Goal: Information Seeking & Learning: Learn about a topic

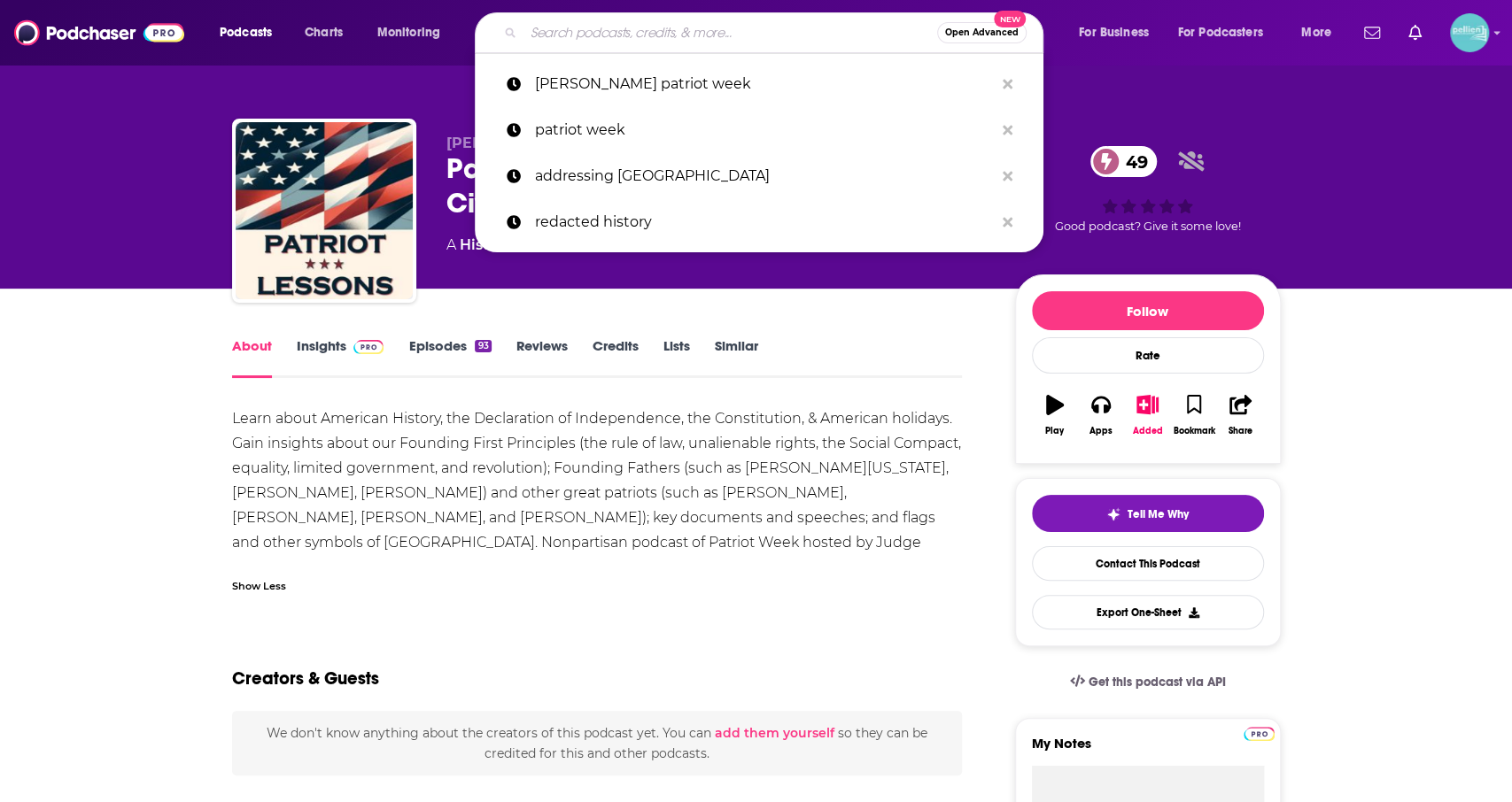
click at [634, 25] on input "Search podcasts, credits, & more..." at bounding box center [731, 33] width 414 height 29
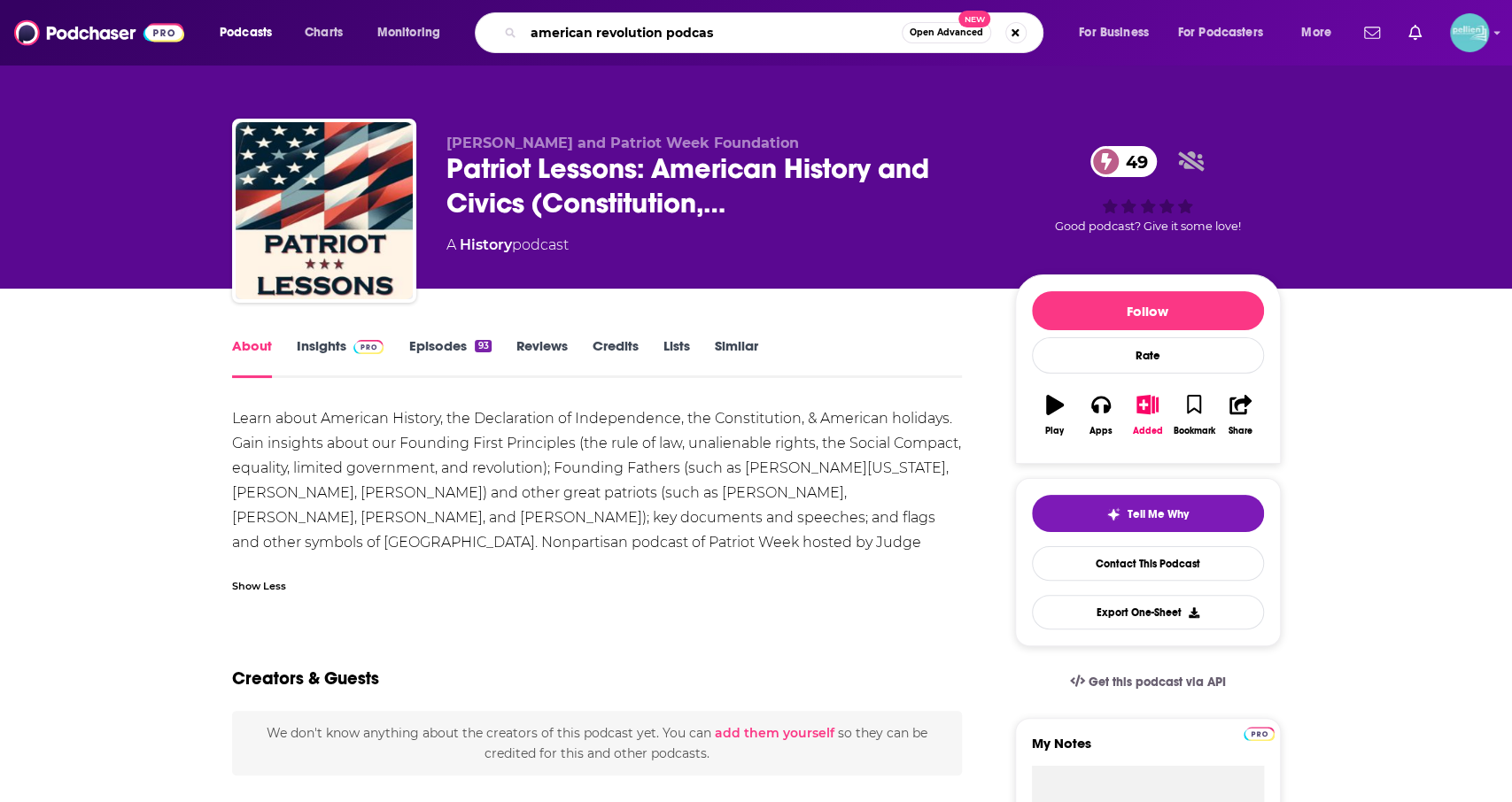
type input "american revolution podcast"
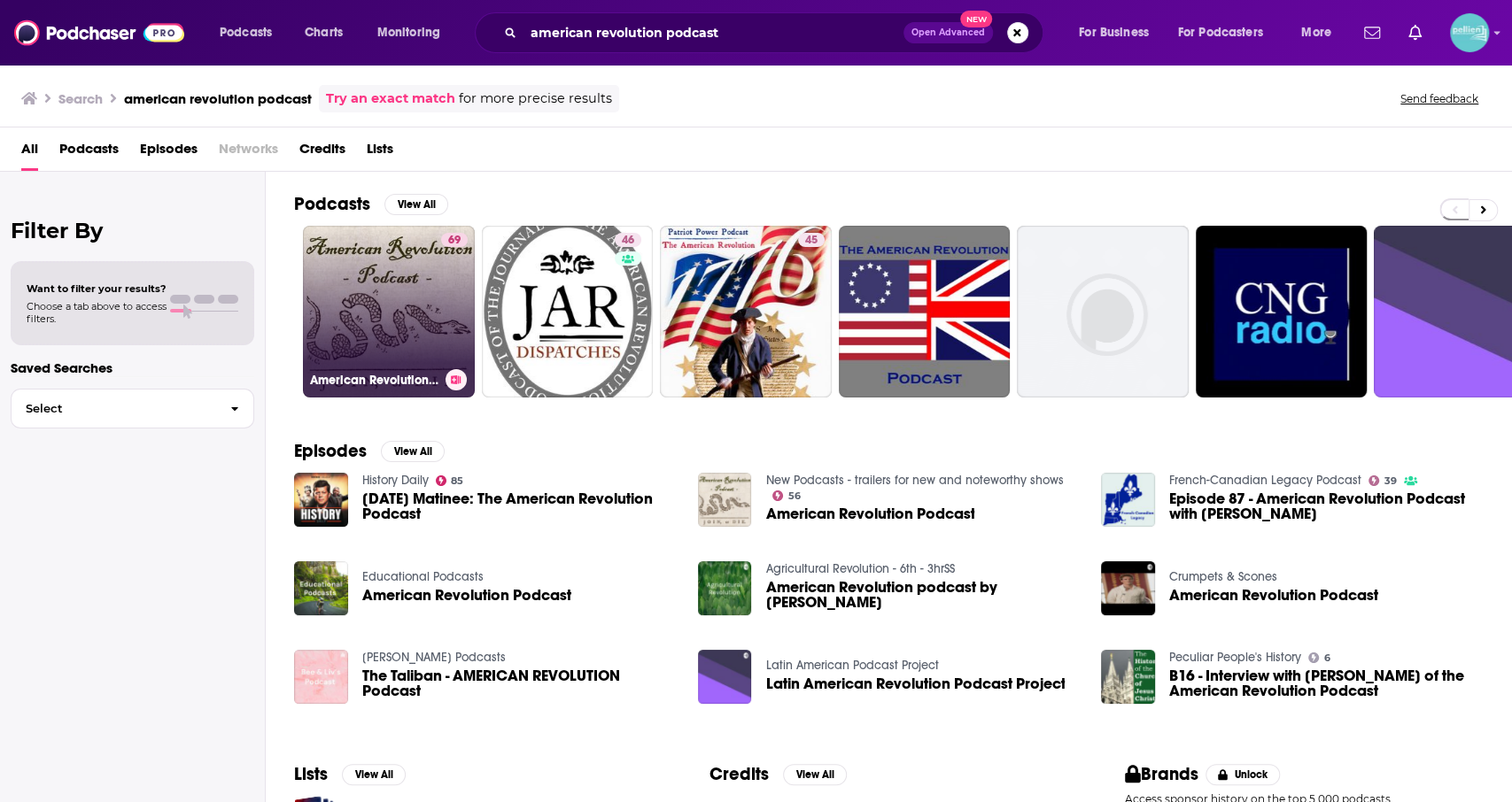
click at [437, 340] on link "69 American Revolution Podcast" at bounding box center [389, 311] width 172 height 172
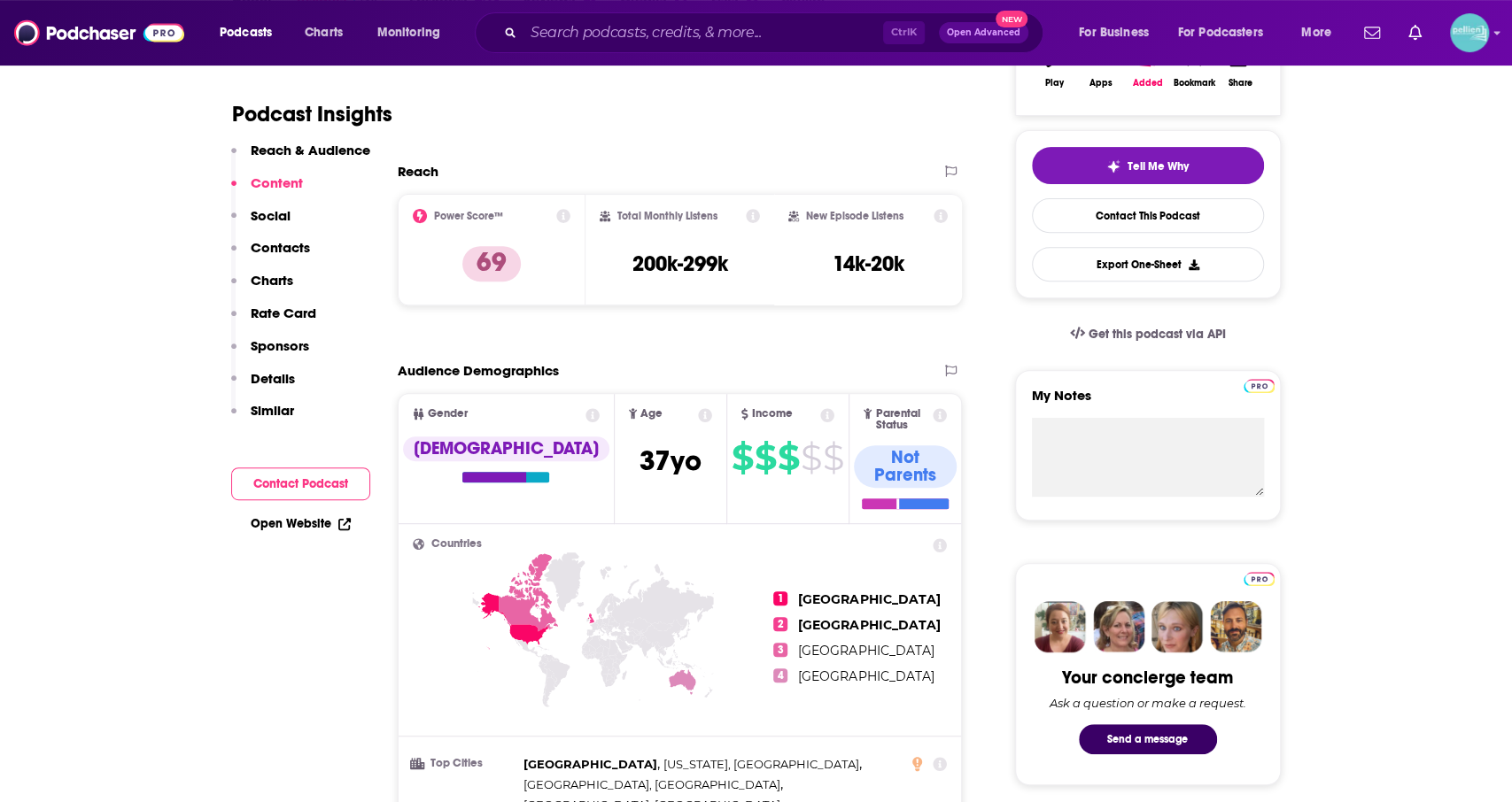
scroll to position [199, 0]
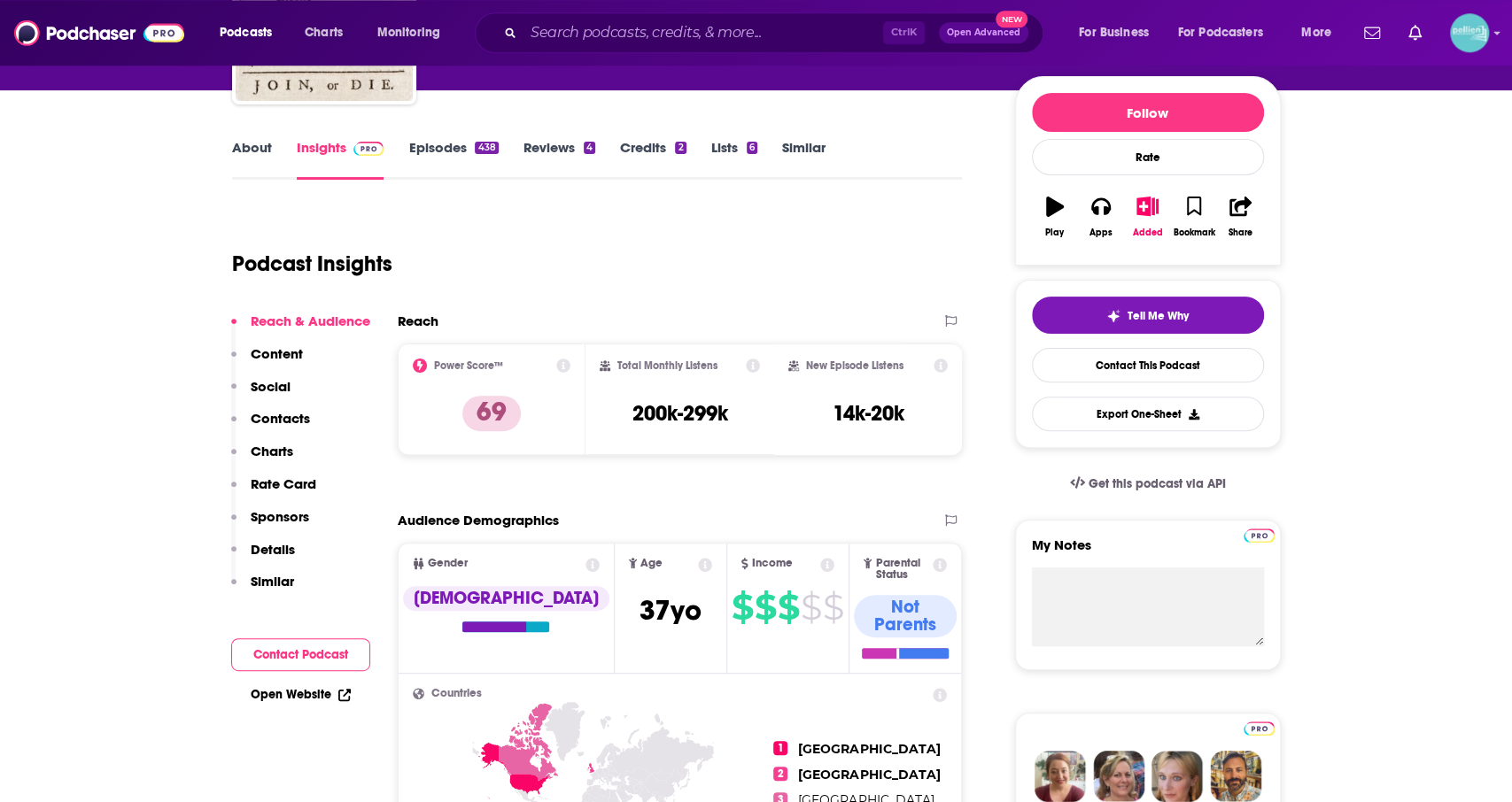
click at [244, 155] on link "About" at bounding box center [252, 159] width 40 height 41
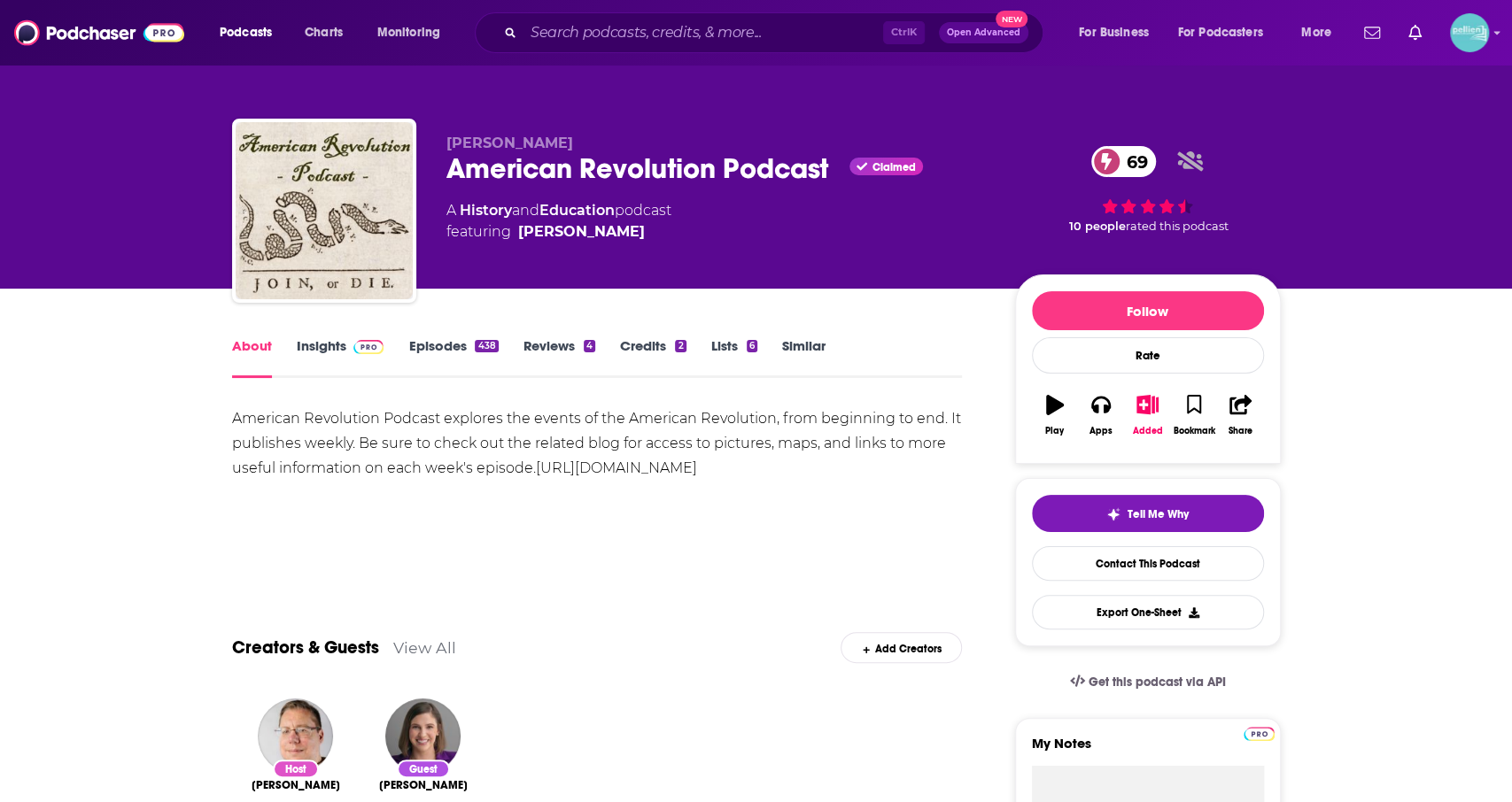
click at [459, 359] on link "Episodes 438" at bounding box center [453, 358] width 89 height 41
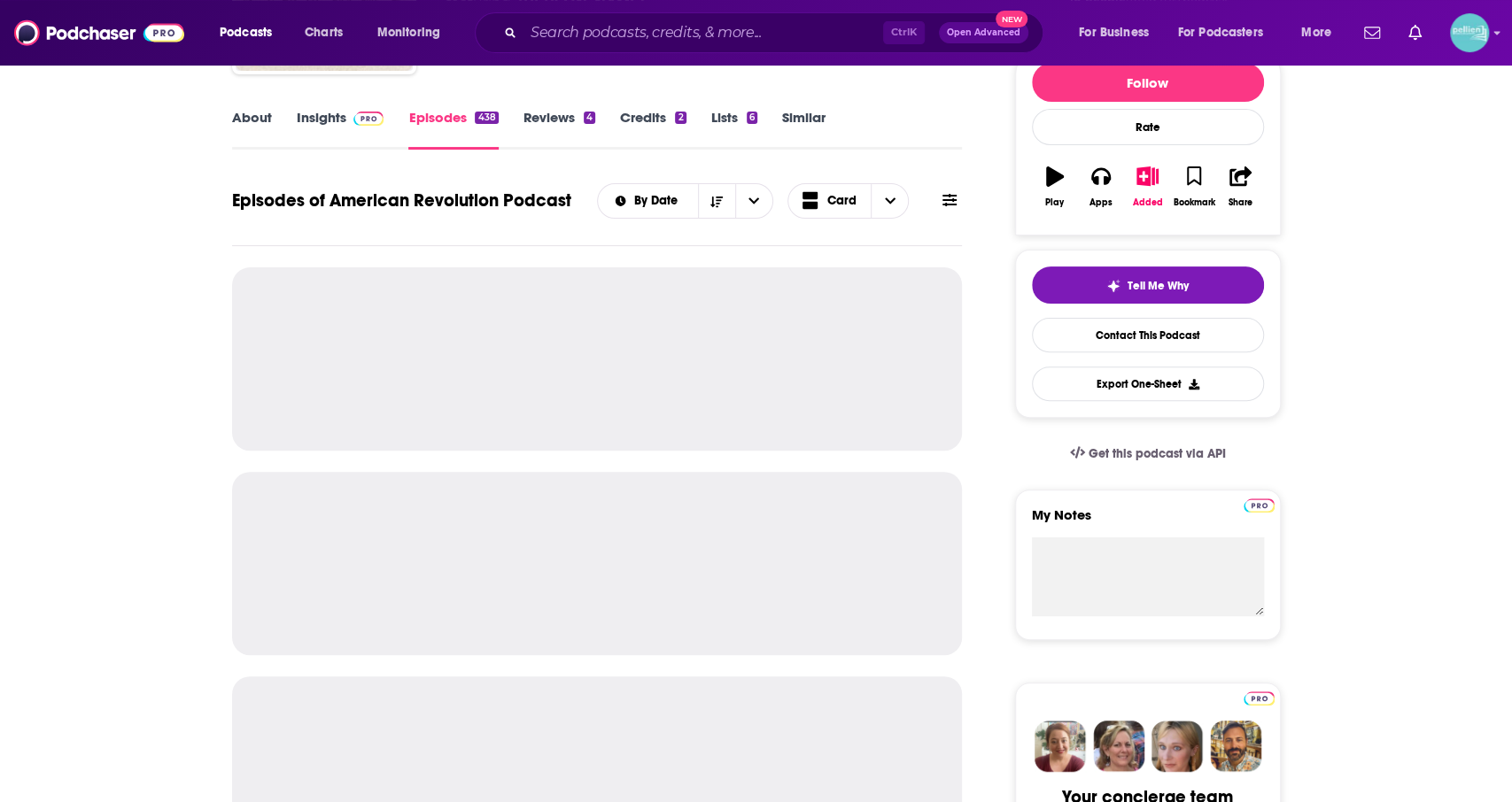
scroll to position [230, 0]
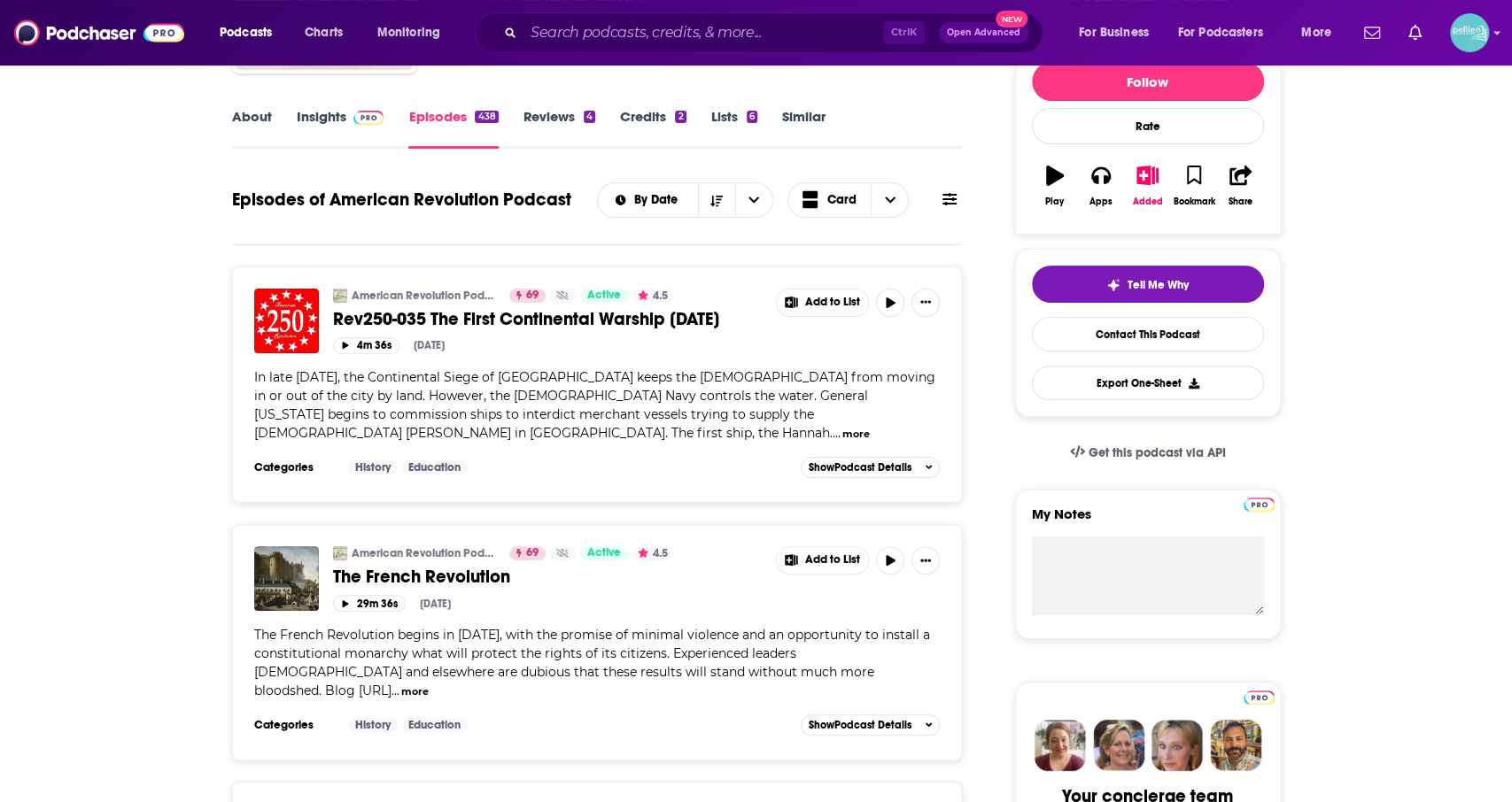
click at [870, 436] on button "more" at bounding box center [857, 434] width 28 height 15
